Goal: Information Seeking & Learning: Find specific page/section

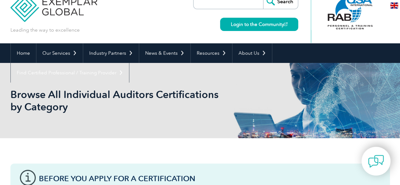
scroll to position [17, 0]
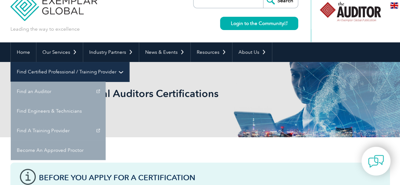
click at [129, 62] on link "Find Certified Professional / Training Provider" at bounding box center [70, 72] width 118 height 20
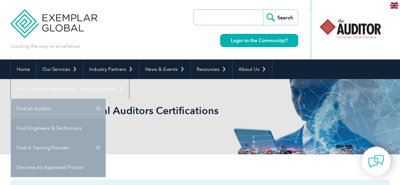
click at [106, 99] on link "Find an Auditor" at bounding box center [58, 109] width 95 height 20
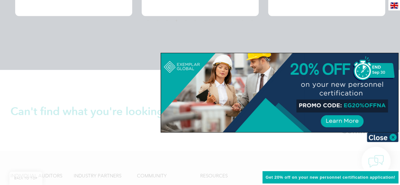
scroll to position [1417, 0]
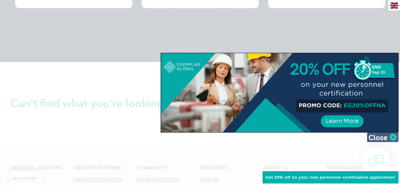
click at [394, 134] on img at bounding box center [383, 137] width 32 height 9
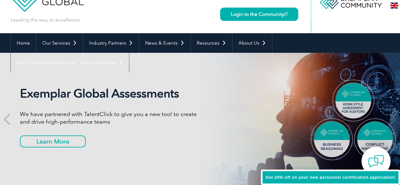
scroll to position [0, 0]
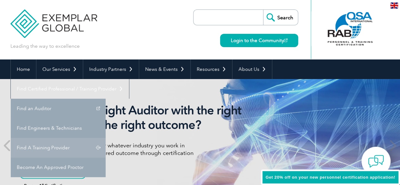
click at [106, 138] on link "Find A Training Provider" at bounding box center [58, 148] width 95 height 20
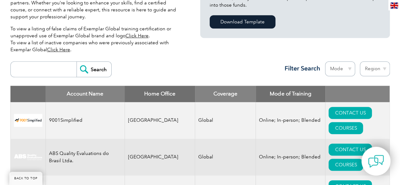
scroll to position [195, 0]
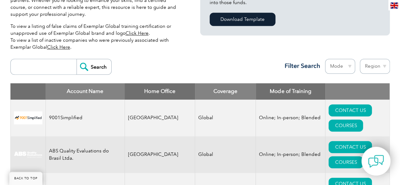
click at [47, 69] on input "search" at bounding box center [45, 66] width 63 height 15
type input "JS"
click at [77, 59] on input "Search" at bounding box center [94, 66] width 35 height 15
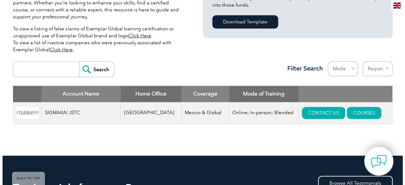
scroll to position [193, 0]
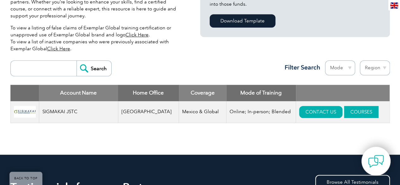
click at [344, 113] on link "COURSES" at bounding box center [361, 112] width 34 height 12
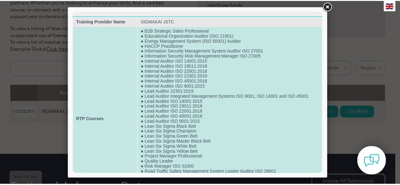
scroll to position [2, 0]
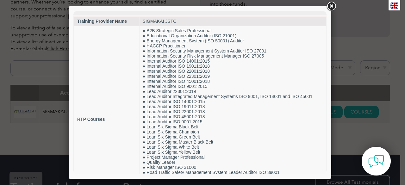
click at [331, 7] on link at bounding box center [330, 6] width 11 height 11
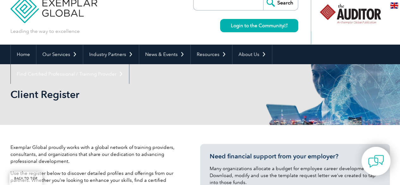
scroll to position [0, 0]
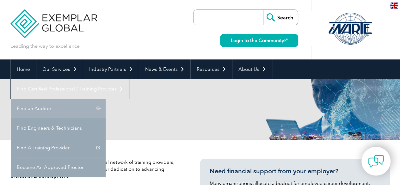
click at [106, 99] on link "Find an Auditor" at bounding box center [58, 109] width 95 height 20
